Goal: Navigation & Orientation: Understand site structure

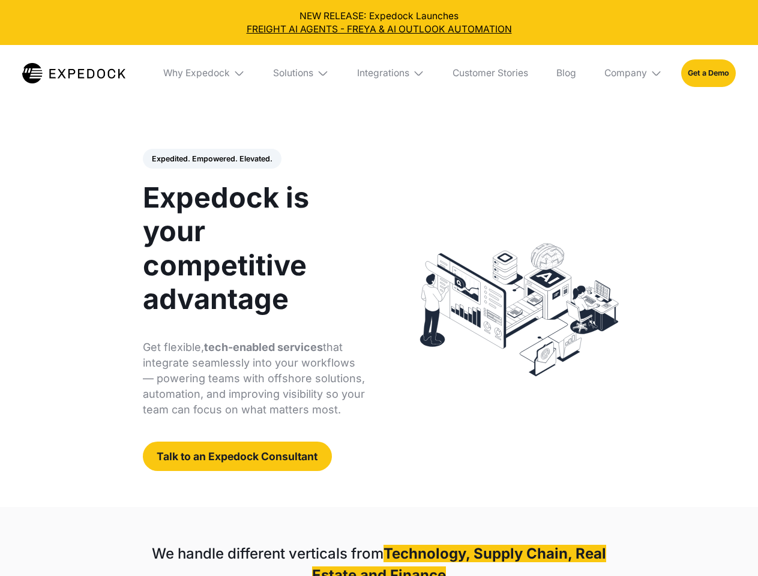
select select
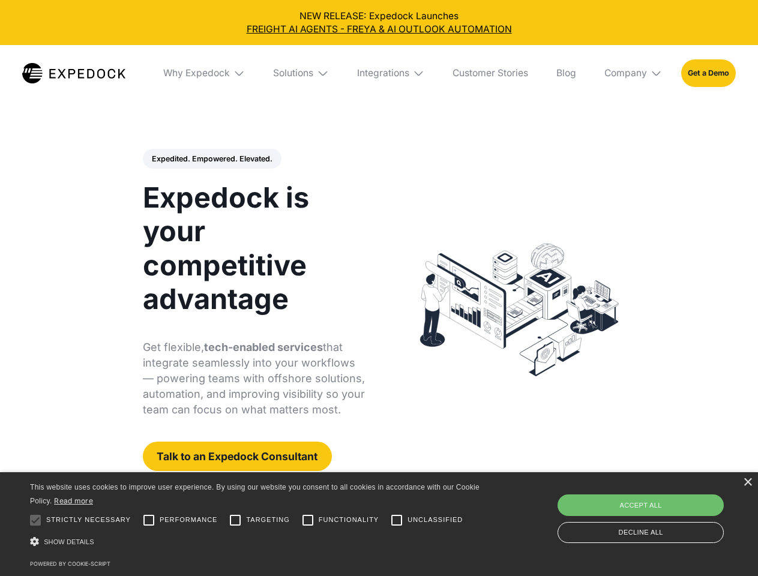
click at [379, 73] on div "Integrations" at bounding box center [383, 73] width 52 height 12
click at [205, 73] on div "Why Expedock" at bounding box center [186, 73] width 67 height 12
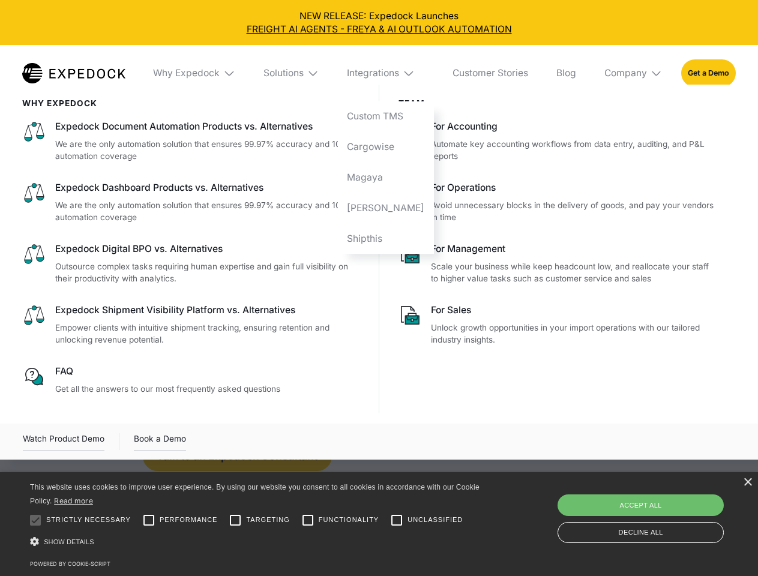
click at [302, 73] on div "Solutions" at bounding box center [283, 73] width 40 height 12
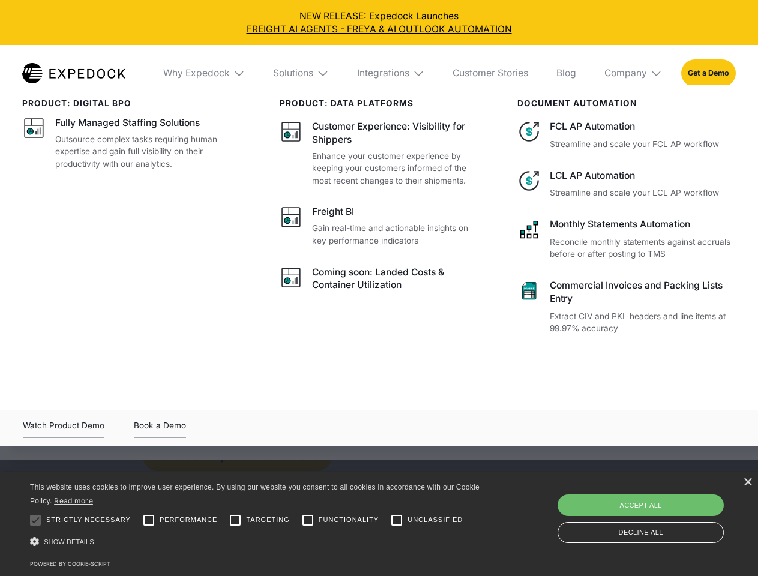
click at [391, 73] on div "Integrations" at bounding box center [383, 73] width 52 height 12
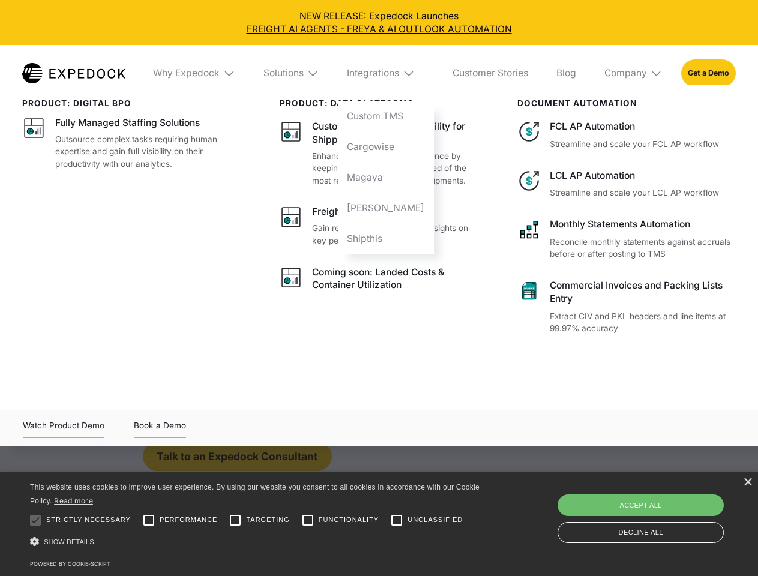
click at [634, 73] on div "Company" at bounding box center [625, 73] width 43 height 12
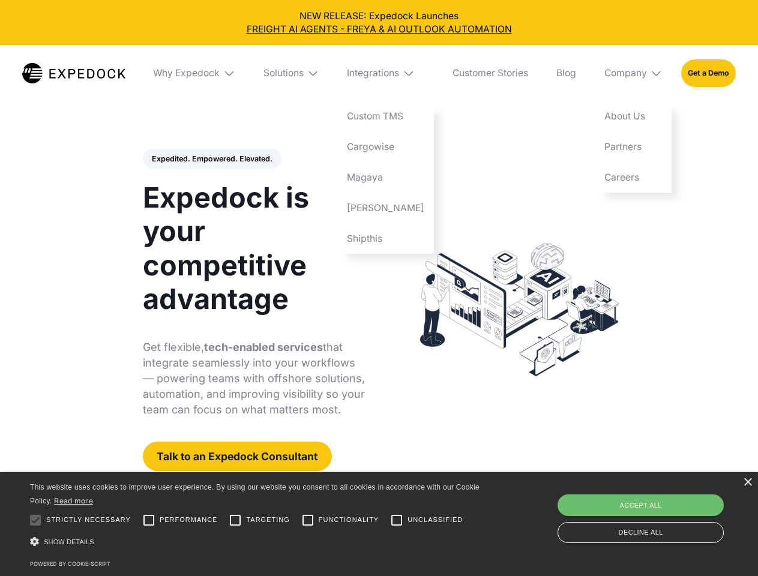
click at [211, 159] on div "Expedited. Empowered. Elevated. Automate Freight Document Extraction at 99.97% …" at bounding box center [254, 310] width 223 height 323
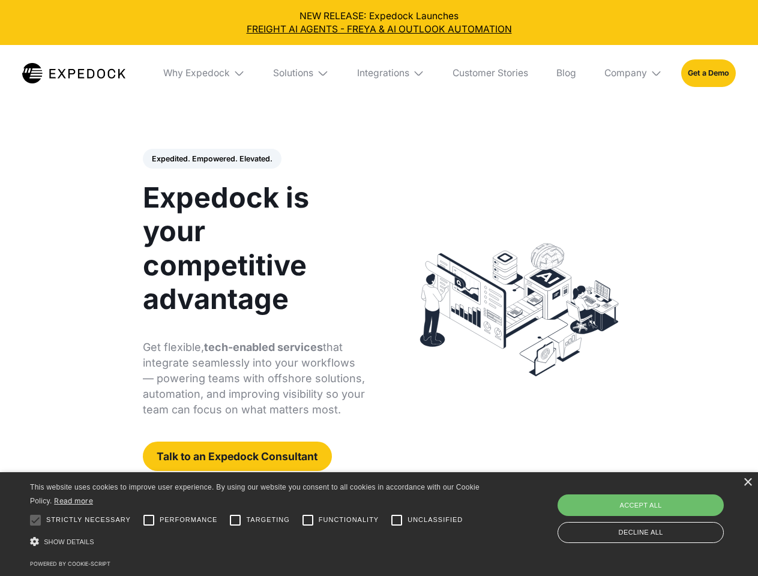
click at [35, 520] on div at bounding box center [35, 520] width 24 height 24
click at [149, 520] on input "Performance" at bounding box center [149, 520] width 24 height 24
checkbox input "true"
click at [235, 520] on input "Targeting" at bounding box center [235, 520] width 24 height 24
checkbox input "true"
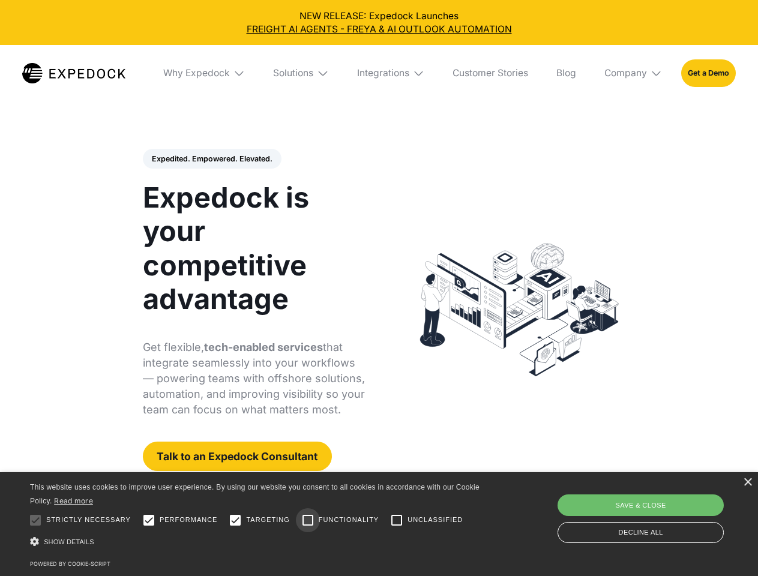
click at [308, 520] on input "Functionality" at bounding box center [308, 520] width 24 height 24
checkbox input "true"
